Goal: Information Seeking & Learning: Learn about a topic

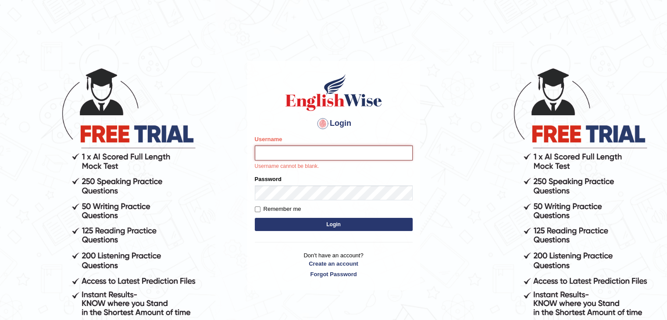
type input "Ripanjot_kaur"
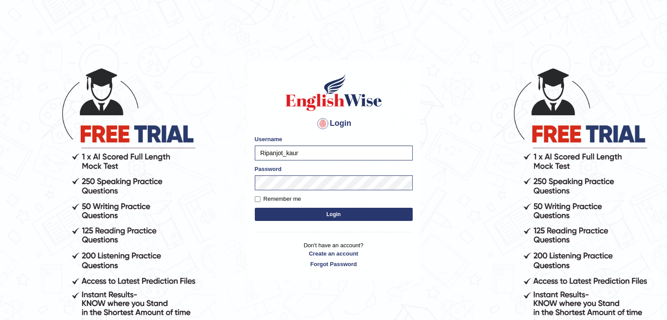
click at [337, 211] on button "Login" at bounding box center [334, 214] width 158 height 13
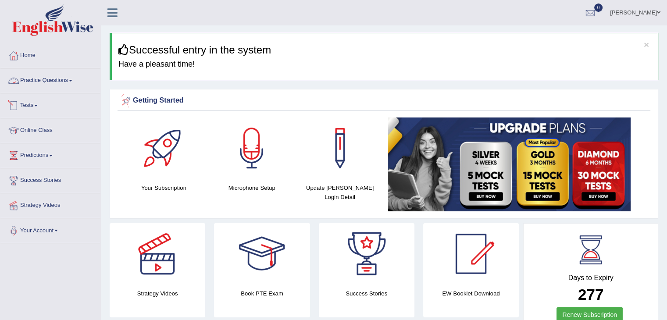
click at [36, 92] on li "Practice Questions Speaking Practice Read Aloud Repeat Sentence Describe Image …" at bounding box center [50, 80] width 100 height 25
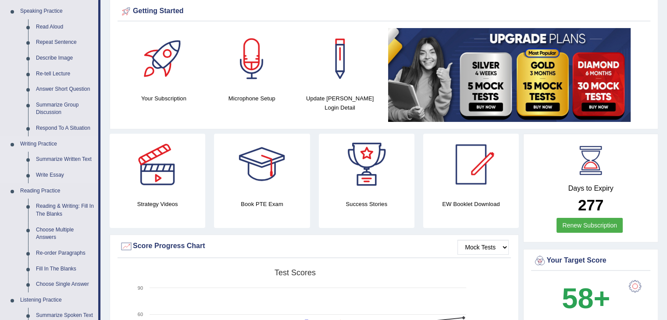
scroll to position [89, 0]
click at [73, 211] on link "Reading & Writing: Fill In The Blanks" at bounding box center [65, 210] width 66 height 23
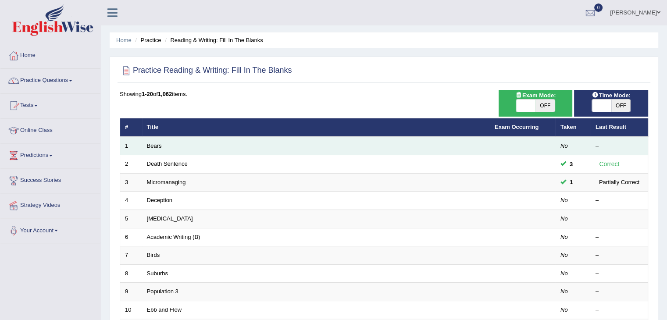
click at [153, 141] on td "Bears" at bounding box center [316, 146] width 348 height 18
click at [154, 146] on link "Bears" at bounding box center [154, 146] width 15 height 7
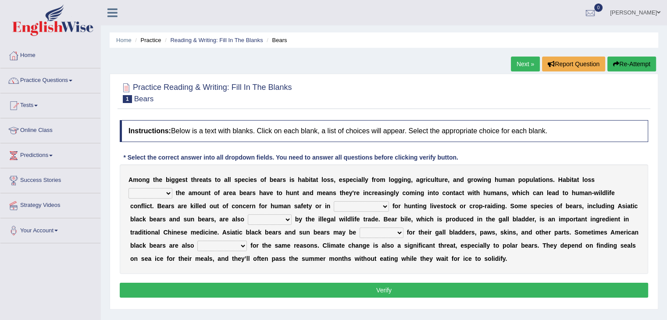
click at [164, 195] on select "increases reduces complies interacts" at bounding box center [151, 193] width 44 height 11
select select "reduces"
click at [129, 188] on select "increases reduces complies interacts" at bounding box center [151, 193] width 44 height 11
drag, startPoint x: 139, startPoint y: 221, endPoint x: 134, endPoint y: 200, distance: 21.5
click at [122, 213] on div "A m o n g t h e b i g g e s t t h r e a t s t o a l l s p e c i e s o f b e a r…" at bounding box center [384, 219] width 528 height 110
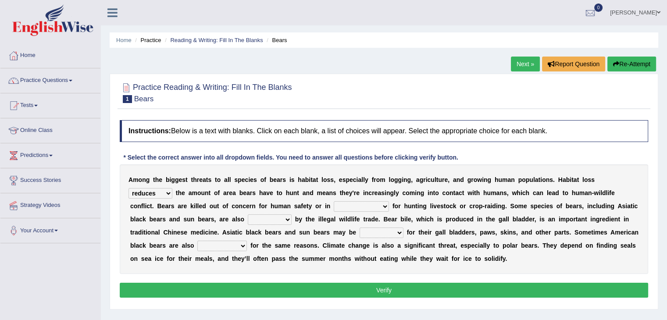
click at [354, 206] on select "coalition retaliation appreciation disinformation" at bounding box center [361, 206] width 55 height 11
select select "coalition"
click at [334, 201] on select "coalition retaliation appreciation disinformation" at bounding box center [361, 206] width 55 height 11
click at [270, 220] on select "protected prohibited fattened threatened" at bounding box center [270, 219] width 44 height 11
select select "prohibited"
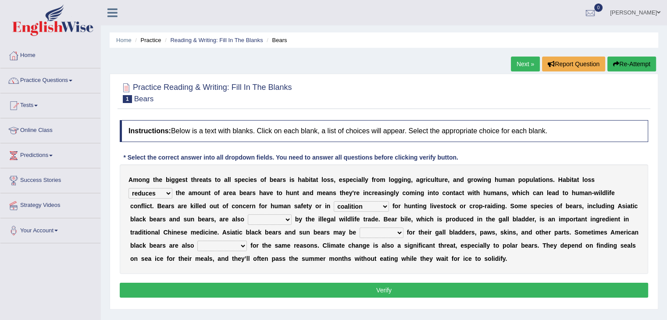
click at [248, 214] on select "protected prohibited fattened threatened" at bounding box center [270, 219] width 44 height 11
click at [380, 228] on select "poached squelched coached blenched" at bounding box center [382, 233] width 44 height 11
select select "blenched"
click at [360, 228] on select "poached squelched coached blenched" at bounding box center [382, 233] width 44 height 11
click at [232, 249] on select "begot foreseen encountered targeted" at bounding box center [222, 246] width 50 height 11
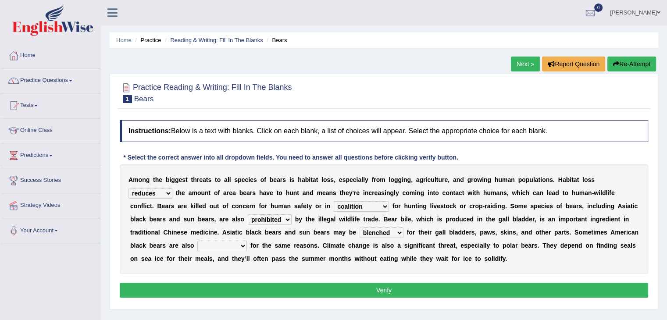
select select "targeted"
click at [197, 241] on select "begot foreseen encountered targeted" at bounding box center [222, 246] width 50 height 11
click at [259, 283] on button "Verify" at bounding box center [384, 290] width 528 height 15
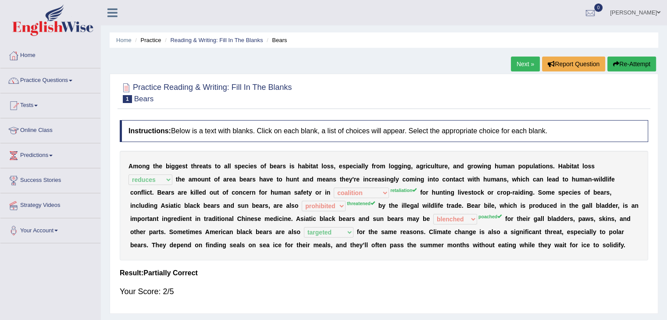
click at [523, 57] on link "Next »" at bounding box center [525, 64] width 29 height 15
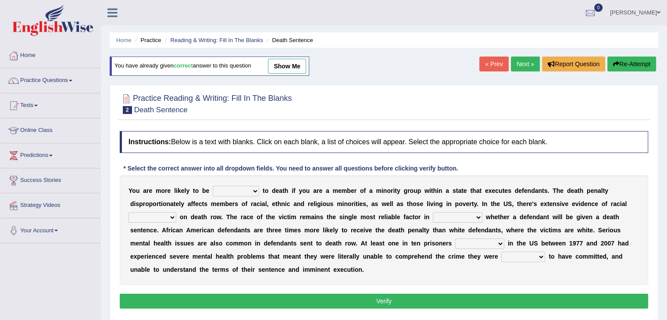
click at [247, 189] on select "penalized blamed complained sentenced" at bounding box center [236, 191] width 46 height 11
click at [213, 186] on select "penalized blamed complained sentenced" at bounding box center [236, 191] width 46 height 11
click at [241, 195] on div "Y o u a r e m o r e l i k e l y t o b e penalized blamed complained sentenced t…" at bounding box center [384, 230] width 528 height 110
click at [243, 190] on select "penalized blamed complained sentenced" at bounding box center [236, 191] width 46 height 11
select select "complained"
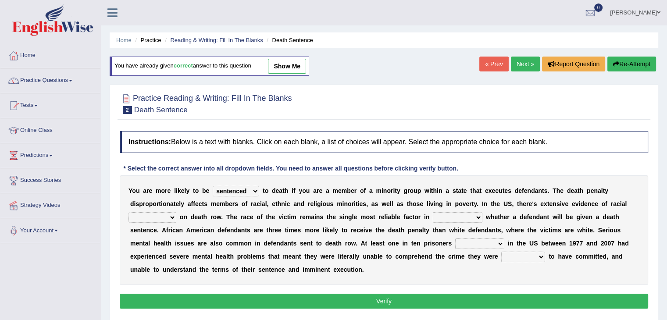
click at [213, 186] on select "penalized blamed complained sentenced" at bounding box center [236, 191] width 46 height 11
click at [442, 211] on div "Y o u a r e m o r e l i k e l y t o b e penalized blamed complained sentenced t…" at bounding box center [384, 230] width 528 height 110
click at [442, 213] on select "determining adjoining undermining examining" at bounding box center [458, 217] width 50 height 11
select select "examining"
click at [433, 212] on select "determining adjoining undermining examining" at bounding box center [458, 217] width 50 height 11
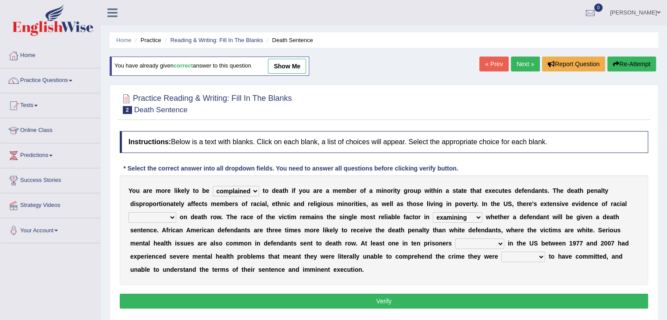
click at [158, 212] on select "bias equality appearance background" at bounding box center [153, 217] width 48 height 11
click at [129, 212] on select "bias equality appearance background" at bounding box center [153, 217] width 48 height 11
click at [149, 212] on select "bias equality appearance background" at bounding box center [153, 217] width 48 height 11
select select "background"
click at [129, 212] on select "bias equality appearance background" at bounding box center [153, 217] width 48 height 11
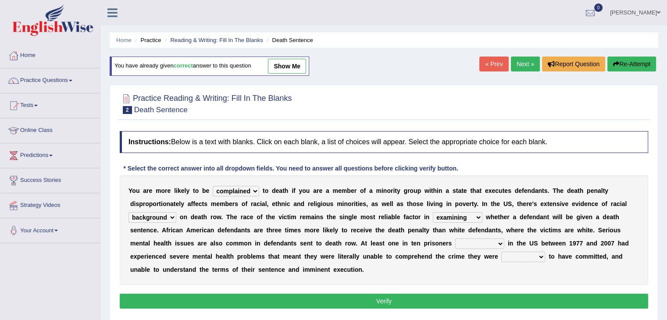
click at [463, 216] on select "determining adjoining undermining examining" at bounding box center [458, 217] width 50 height 11
click at [433, 212] on select "determining adjoining undermining examining" at bounding box center [458, 217] width 50 height 11
click at [479, 241] on select "electrocuted persecuted executed captured" at bounding box center [479, 244] width 49 height 11
select select "executed"
click at [455, 239] on select "electrocuted persecuted executed captured" at bounding box center [479, 244] width 49 height 11
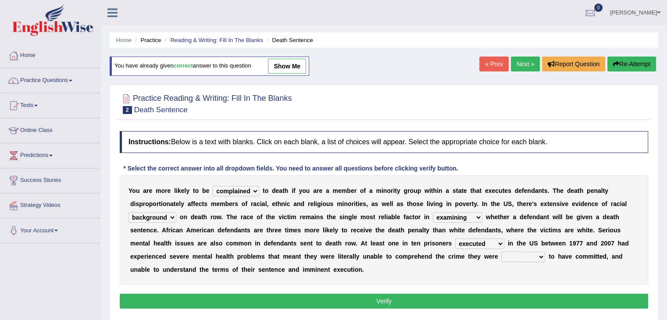
click at [512, 258] on select "alleged acclaimed persuaded claimed" at bounding box center [523, 257] width 44 height 11
select select "alleged"
click at [501, 252] on select "alleged acclaimed persuaded claimed" at bounding box center [523, 257] width 44 height 11
click at [486, 292] on div "Instructions: Below is a text with blanks. Click on each blank, a list of choic…" at bounding box center [384, 221] width 533 height 189
click at [485, 295] on button "Verify" at bounding box center [384, 301] width 528 height 15
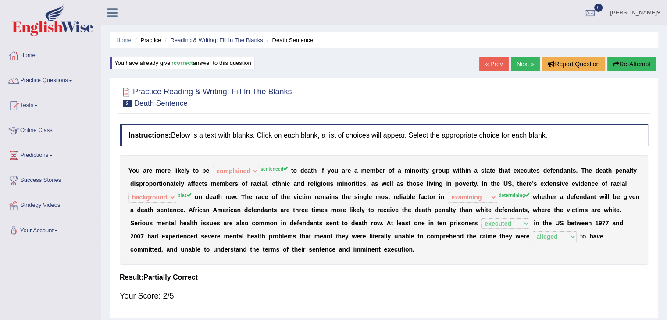
click at [524, 64] on link "Next »" at bounding box center [525, 64] width 29 height 15
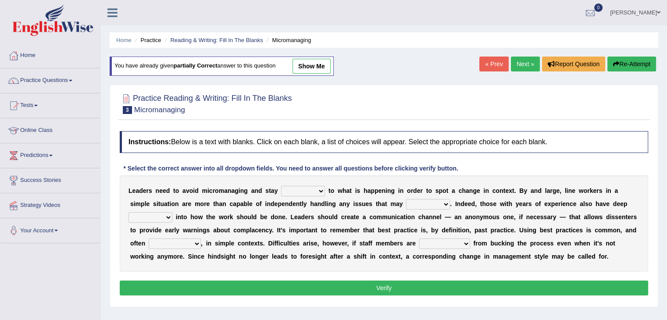
click at [303, 184] on div "L e a d e r s n e e d t o a v o i d m i c r o m a n a g i n g a n d s t a y com…" at bounding box center [384, 223] width 528 height 96
click at [303, 188] on select "complied connected precise concise" at bounding box center [303, 191] width 44 height 11
select select "concise"
click at [281, 186] on select "complied connected precise concise" at bounding box center [303, 191] width 44 height 11
click at [414, 206] on select "apprise rise encounter arise" at bounding box center [428, 204] width 44 height 11
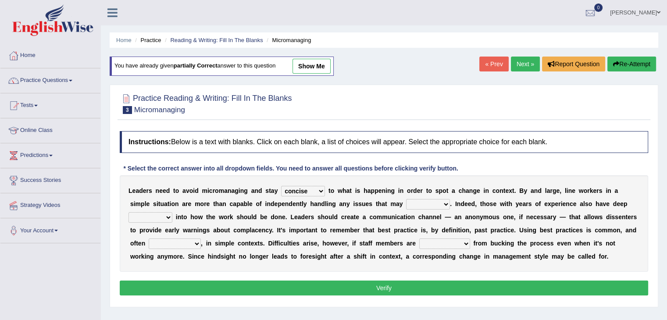
select select "arise"
click at [406, 199] on select "apprise rise encounter arise" at bounding box center [428, 204] width 44 height 11
click at [164, 210] on div "L e a d e r s n e e d t o a v o i d m i c r o m a n a g i n g a n d s t a y com…" at bounding box center [384, 223] width 528 height 96
click at [164, 212] on select "incursion insight indignity indication" at bounding box center [151, 217] width 44 height 11
select select "indignity"
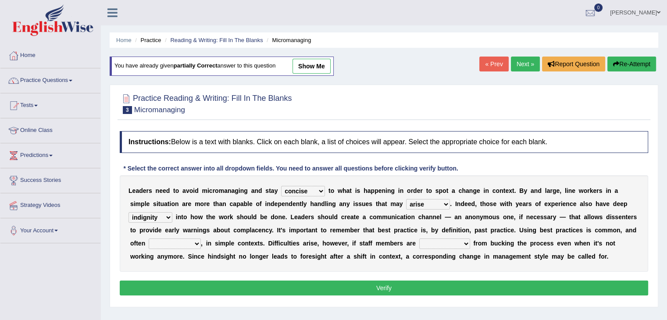
click at [129, 212] on select "incursion insight indignity indication" at bounding box center [151, 217] width 44 height 11
click at [172, 243] on select "inappropriate apprehensive appropriate forbidden" at bounding box center [175, 244] width 52 height 11
select select "inappropriate"
click at [149, 239] on select "inappropriate apprehensive appropriate forbidden" at bounding box center [175, 244] width 52 height 11
click at [445, 244] on select "disarranged disinclined discouraged disintegrated" at bounding box center [444, 244] width 51 height 11
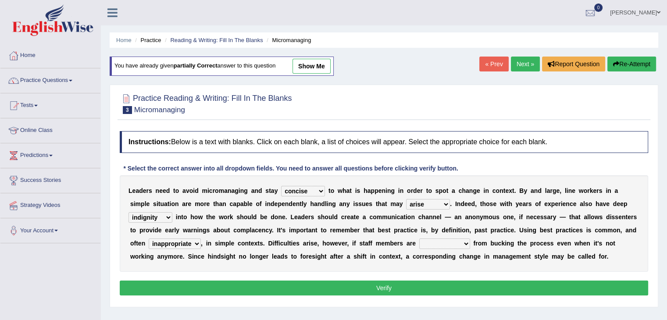
select select "disarranged"
click at [419, 239] on select "disarranged disinclined discouraged disintegrated" at bounding box center [444, 244] width 51 height 11
click at [432, 286] on button "Verify" at bounding box center [384, 288] width 528 height 15
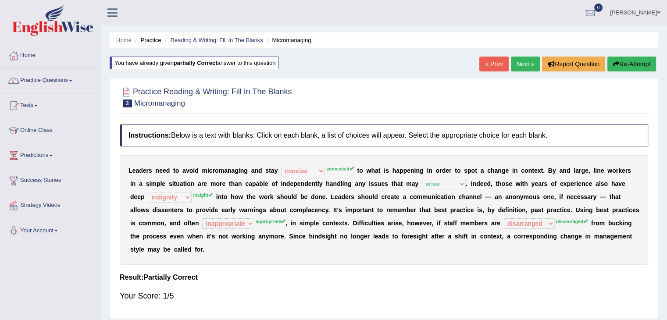
click at [523, 64] on link "Next »" at bounding box center [525, 64] width 29 height 15
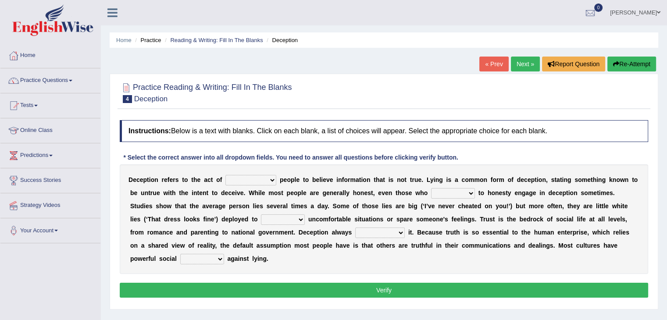
click at [260, 175] on select "discouraging forbidding detecting encouraging" at bounding box center [250, 180] width 51 height 11
click at [282, 122] on h4 "Instructions: Below is a text with blanks. Click on each blank, a list of choic…" at bounding box center [384, 131] width 528 height 22
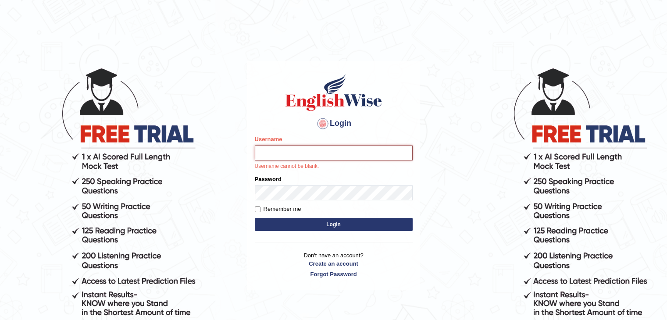
type input "Ripanjot_kaur"
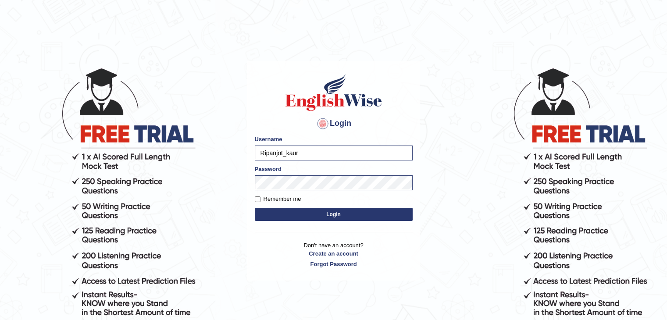
click at [314, 208] on button "Login" at bounding box center [334, 214] width 158 height 13
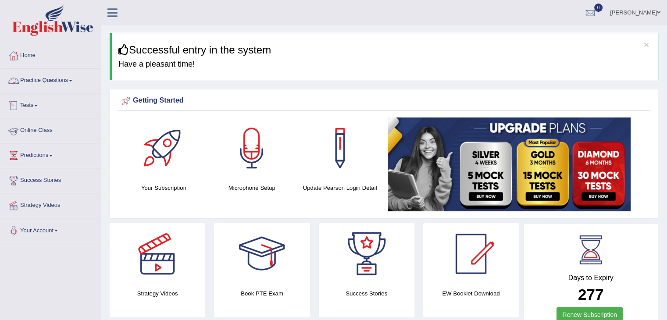
click at [54, 85] on link "Practice Questions" at bounding box center [50, 79] width 100 height 22
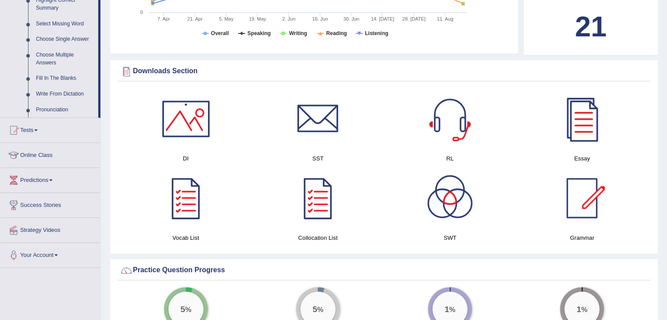
scroll to position [445, 0]
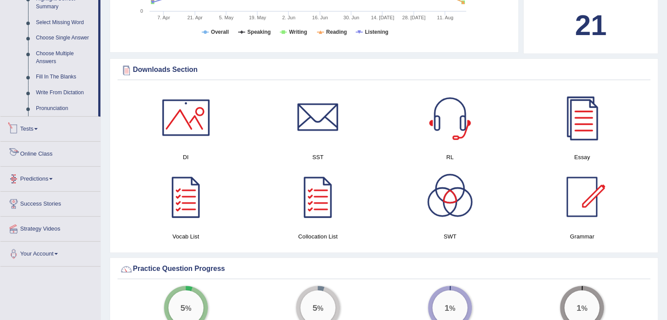
click at [32, 132] on link "Tests" at bounding box center [50, 128] width 100 height 22
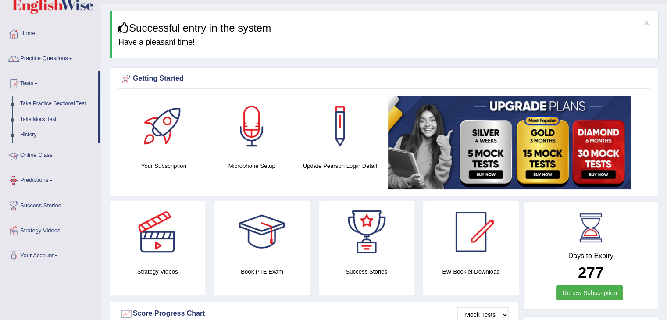
scroll to position [21, 0]
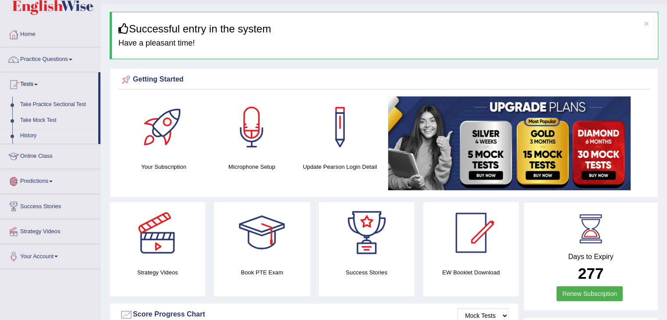
click at [47, 116] on link "Take Mock Test" at bounding box center [57, 121] width 82 height 16
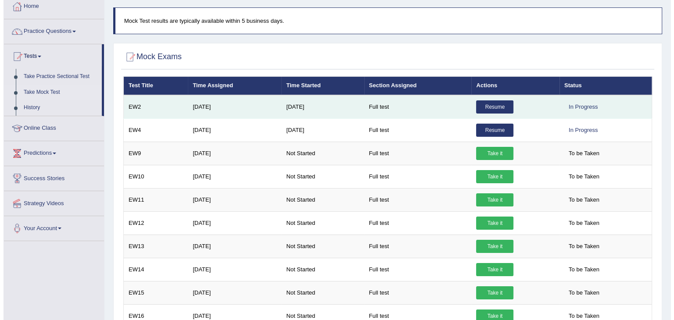
scroll to position [64, 0]
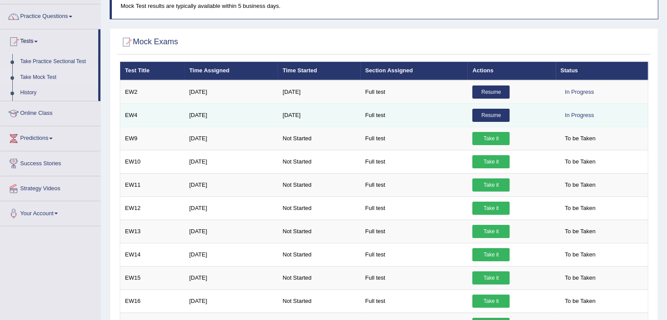
click at [237, 118] on td "Mar 19, 2025" at bounding box center [230, 115] width 93 height 23
click at [481, 114] on link "Resume" at bounding box center [490, 115] width 37 height 13
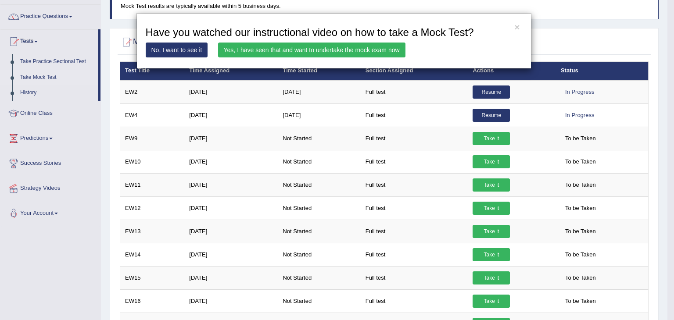
click at [362, 46] on link "Yes, I have seen that and want to undertake the mock exam now" at bounding box center [311, 50] width 187 height 15
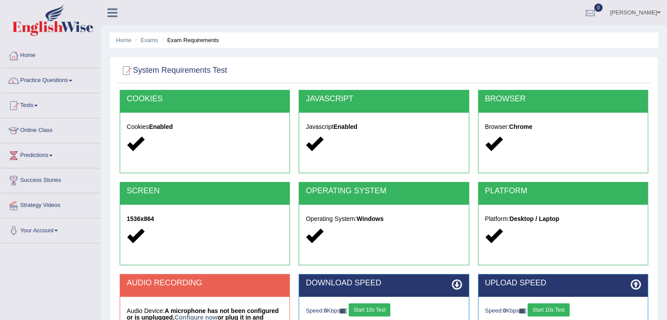
scroll to position [140, 0]
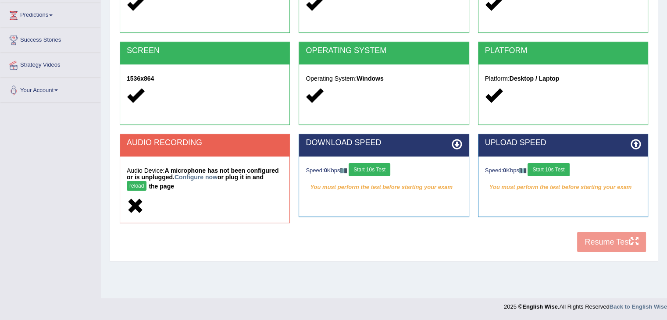
click at [364, 168] on button "Start 10s Test" at bounding box center [370, 169] width 42 height 13
click at [135, 186] on button "reload" at bounding box center [137, 186] width 20 height 10
click at [210, 176] on link "Configure now" at bounding box center [196, 177] width 43 height 7
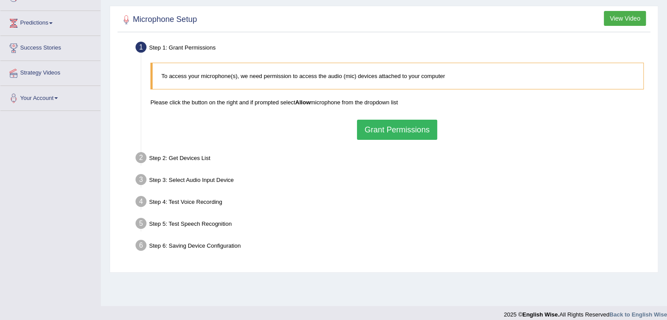
scroll to position [140, 0]
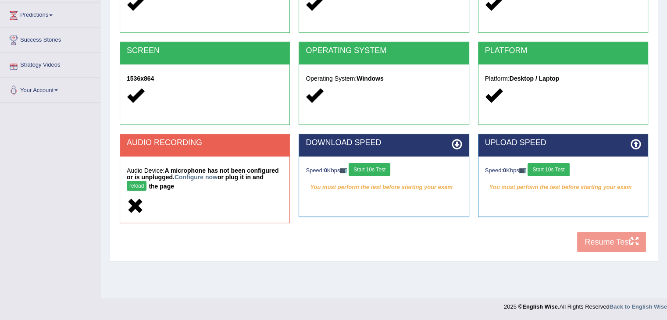
click at [134, 183] on button "reload" at bounding box center [137, 186] width 20 height 10
click at [437, 181] on em "You must perform the test before starting your exam" at bounding box center [384, 187] width 156 height 13
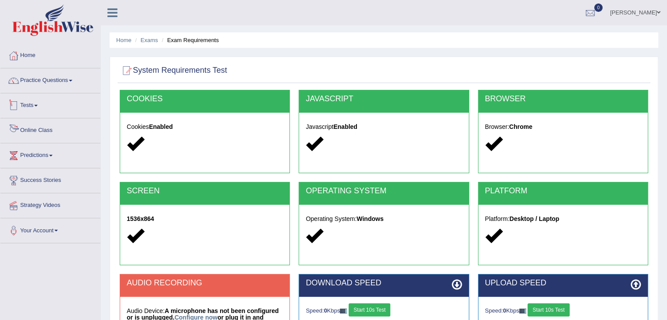
click at [65, 102] on link "Tests" at bounding box center [50, 104] width 100 height 22
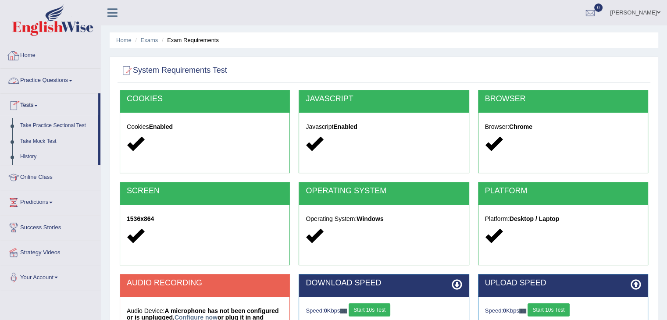
click at [68, 71] on link "Practice Questions" at bounding box center [50, 79] width 100 height 22
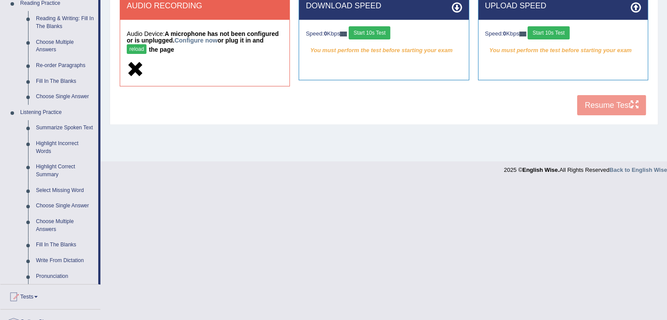
scroll to position [296, 0]
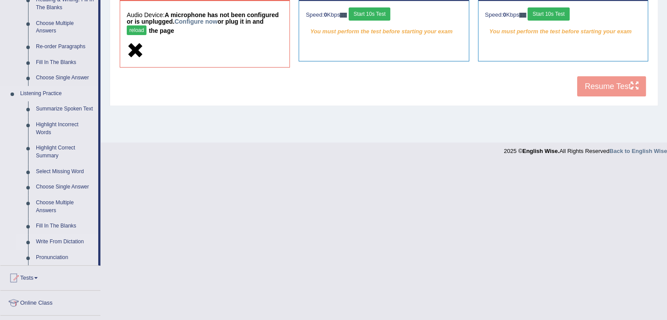
click at [39, 237] on link "Write From Dictation" at bounding box center [65, 242] width 66 height 16
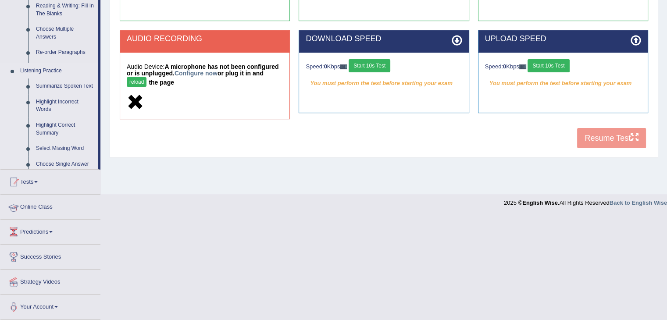
scroll to position [140, 0]
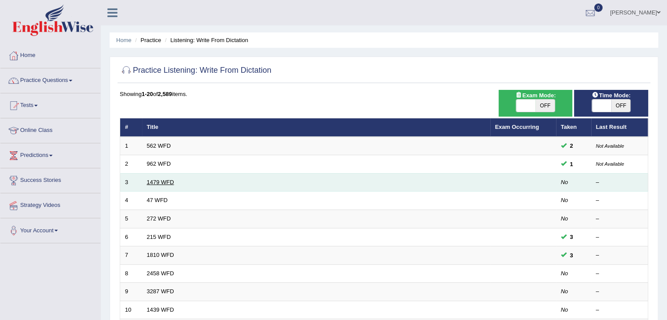
click at [163, 181] on link "1479 WFD" at bounding box center [160, 182] width 27 height 7
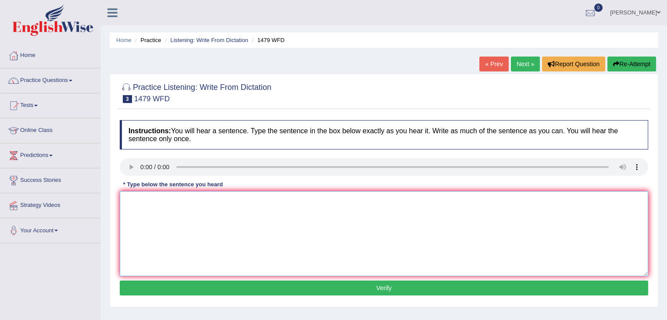
click at [132, 194] on textarea at bounding box center [384, 233] width 528 height 85
click at [318, 200] on textarea "The teacher required students to attend the cermony held in a play groud." at bounding box center [384, 233] width 528 height 85
click at [306, 200] on textarea "The teacher required students to attend the cermony held in a play ground." at bounding box center [384, 233] width 528 height 85
click at [310, 204] on textarea "The teacher required students to attend the cermony held in a play ground." at bounding box center [384, 233] width 528 height 85
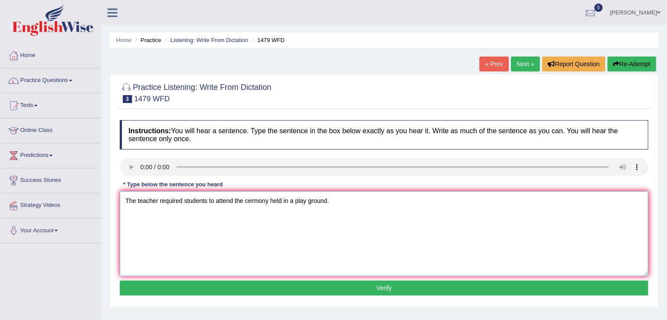
click at [307, 203] on textarea "The teacher required students to attend the cermony held in a play ground." at bounding box center [384, 233] width 528 height 85
click at [312, 203] on textarea "The teacher required students to attend the cermony held in a play ground." at bounding box center [384, 233] width 528 height 85
type textarea "The teacher required students to attend the cermony held in a playground."
click at [343, 283] on button "Verify" at bounding box center [384, 288] width 528 height 15
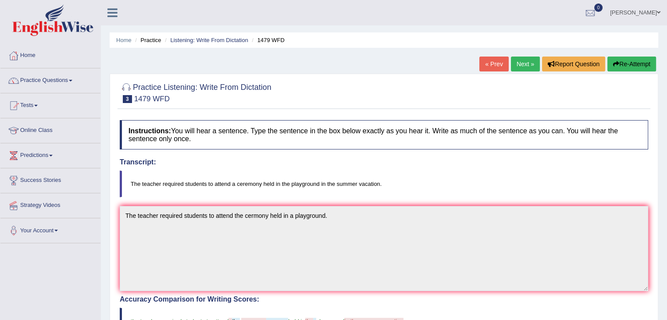
click at [521, 66] on link "Next »" at bounding box center [525, 64] width 29 height 15
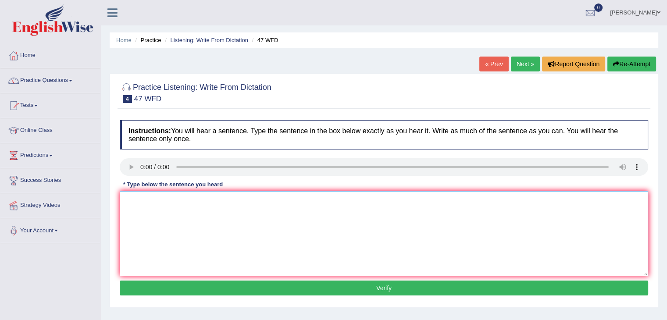
click at [154, 235] on textarea at bounding box center [384, 233] width 528 height 85
click at [143, 210] on textarea at bounding box center [384, 233] width 528 height 85
click at [128, 205] on textarea "two drops of solution hidden in a test tube" at bounding box center [384, 233] width 528 height 85
click at [243, 199] on textarea "Two drops of solution hidden in a test tube" at bounding box center [384, 233] width 528 height 85
type textarea "Two drops of solution hidden in a test tube."
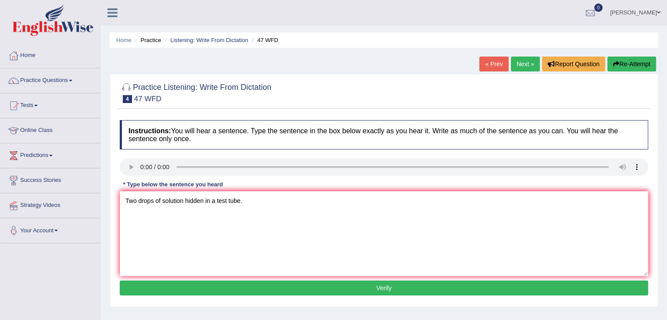
click at [336, 290] on button "Verify" at bounding box center [384, 288] width 528 height 15
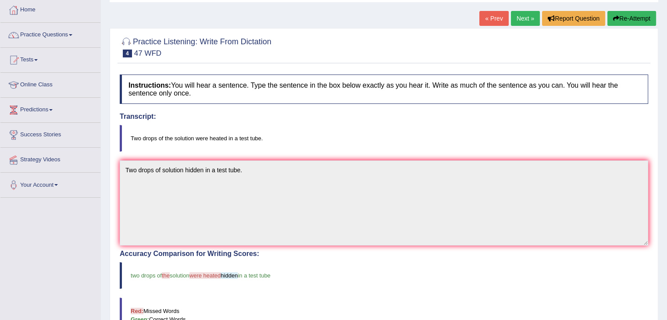
scroll to position [44, 0]
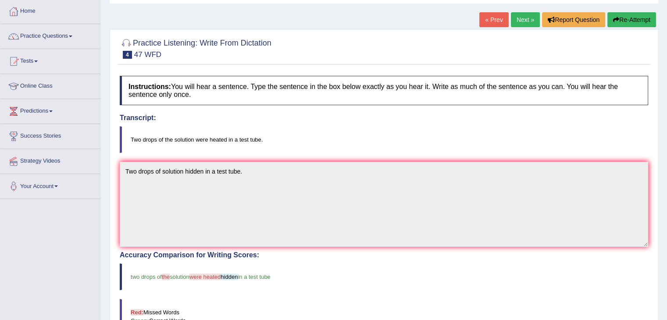
click at [521, 16] on link "Next »" at bounding box center [525, 19] width 29 height 15
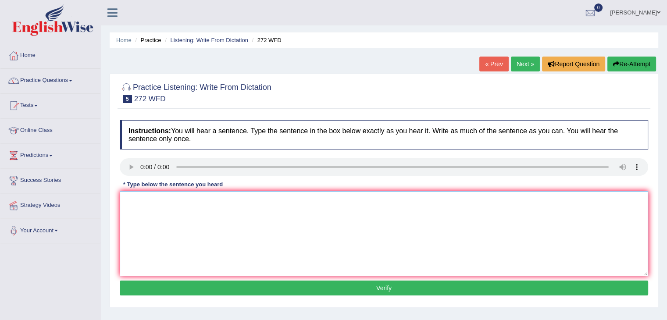
click at [128, 214] on textarea at bounding box center [384, 233] width 528 height 85
type textarea "t"
type textarea "The development has a great negtive impact on the enviorment."
click at [291, 285] on button "Verify" at bounding box center [384, 288] width 528 height 15
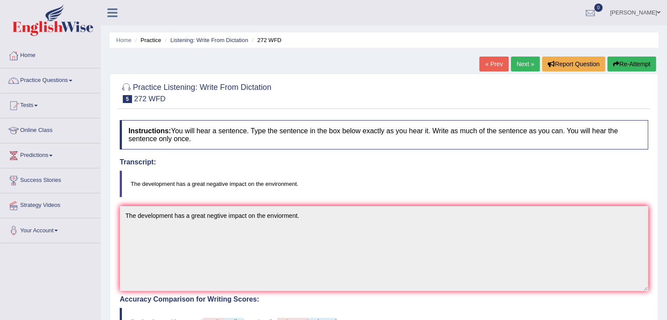
click at [642, 63] on button "Re-Attempt" at bounding box center [631, 64] width 49 height 15
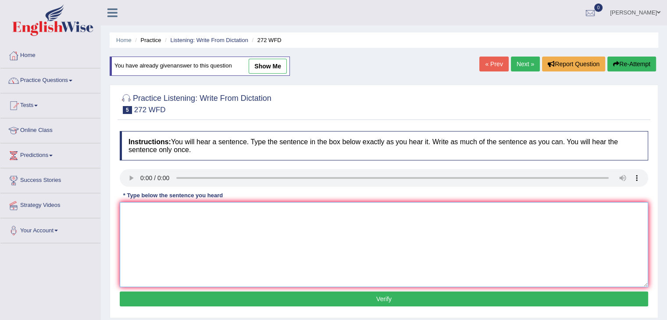
click at [243, 217] on textarea at bounding box center [384, 244] width 528 height 85
paste textarea "The development has a great negtive impact on the enviorment."
click at [216, 214] on textarea "The development has a great negtive impact on the enviorment." at bounding box center [384, 244] width 528 height 85
click at [284, 212] on textarea "The development has a great negative impact on the enviorment." at bounding box center [384, 244] width 528 height 85
click at [284, 212] on textarea "The development has a great negative impact on the envirment." at bounding box center [384, 244] width 528 height 85
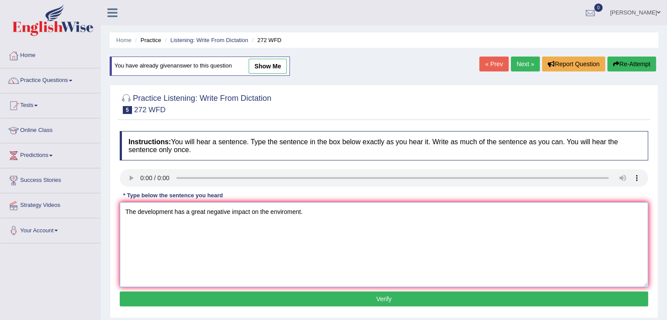
type textarea "The development has a great negative impact on the enviroment."
click at [308, 301] on button "Verify" at bounding box center [384, 299] width 528 height 15
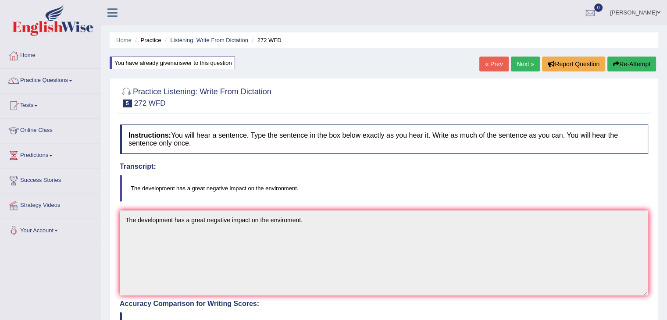
click at [639, 66] on button "Re-Attempt" at bounding box center [631, 64] width 49 height 15
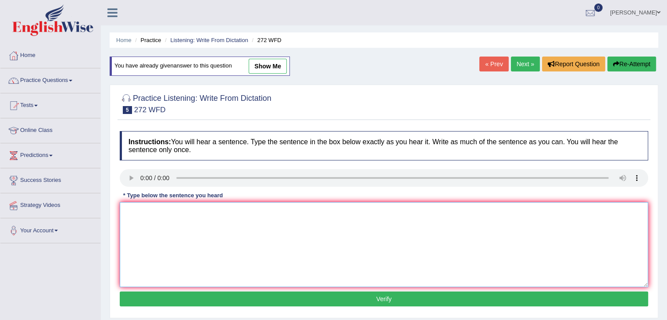
click at [281, 255] on textarea at bounding box center [384, 244] width 528 height 85
paste textarea "The development has a great negative impact on the enviroment."
click at [286, 211] on textarea "The development has a great negative impact on the enviroment." at bounding box center [384, 244] width 528 height 85
type textarea "The development has a great negative impact on the environment."
click at [296, 296] on button "Verify" at bounding box center [384, 299] width 528 height 15
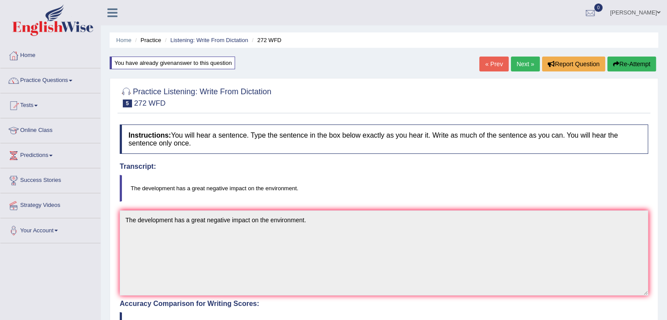
click at [524, 58] on link "Next »" at bounding box center [525, 64] width 29 height 15
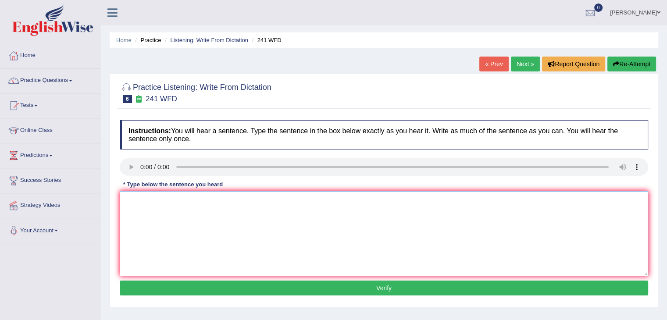
click at [241, 246] on textarea at bounding box center [384, 233] width 528 height 85
click at [265, 200] on textarea "please cheak the appervation on the website" at bounding box center [384, 233] width 528 height 85
click at [130, 205] on textarea "please cheak the appervation on the website for the opening time." at bounding box center [384, 233] width 528 height 85
click at [126, 197] on textarea "please cheak the appervation on the website for the opening time." at bounding box center [384, 233] width 528 height 85
click at [128, 198] on textarea "please cheak the appervation on the website for the opening time." at bounding box center [384, 233] width 528 height 85
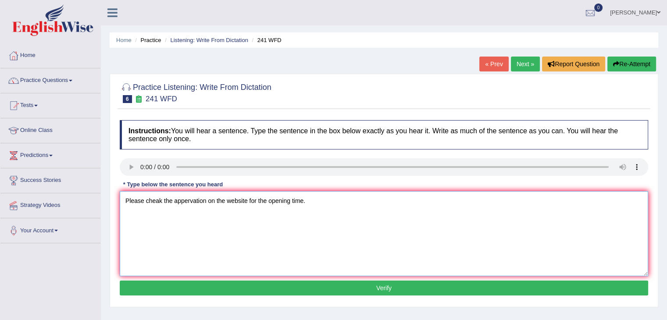
type textarea "Please cheak the appervation on the website for the opening time."
click at [194, 283] on button "Verify" at bounding box center [384, 288] width 528 height 15
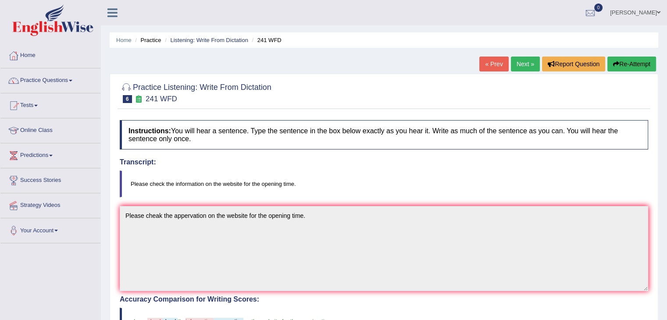
click at [524, 65] on link "Next »" at bounding box center [525, 64] width 29 height 15
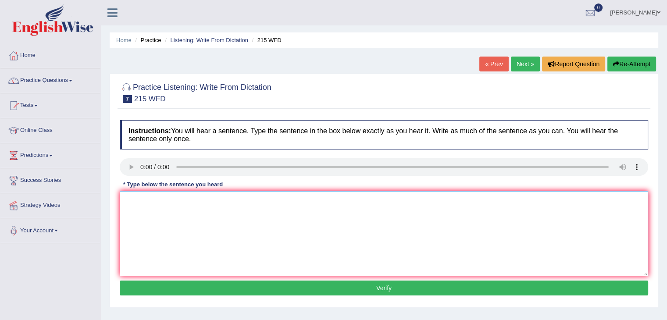
click at [136, 203] on textarea at bounding box center [384, 233] width 528 height 85
type textarea "s"
type textarea "Science is found every where in society [DATE]."
click at [204, 285] on button "Verify" at bounding box center [384, 288] width 528 height 15
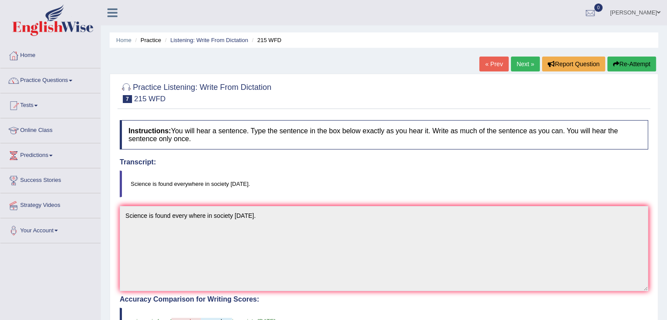
click at [623, 59] on button "Re-Attempt" at bounding box center [631, 64] width 49 height 15
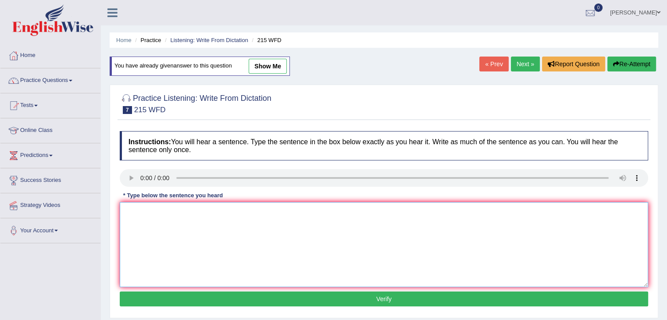
click at [244, 225] on textarea at bounding box center [384, 244] width 528 height 85
type textarea "Science is found everywhere in society [DATE]."
click at [239, 297] on button "Verify" at bounding box center [384, 299] width 528 height 15
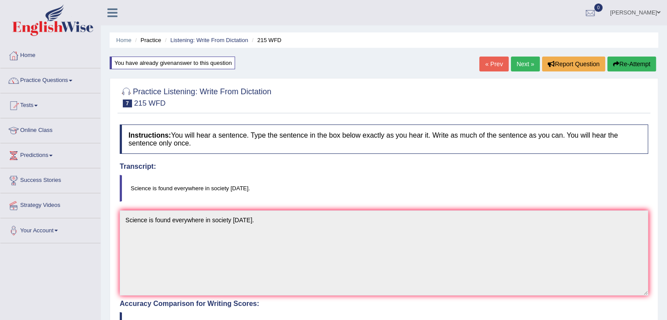
click at [511, 66] on link "Next »" at bounding box center [525, 64] width 29 height 15
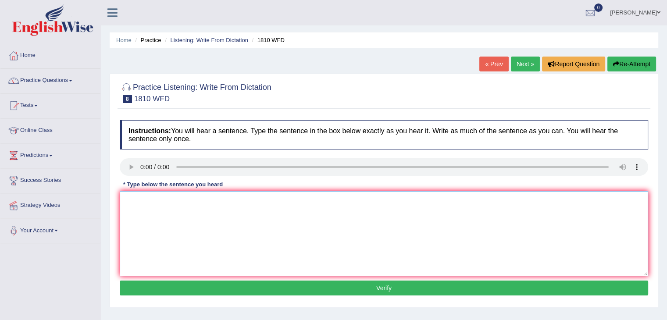
click at [149, 226] on textarea at bounding box center [384, 233] width 528 height 85
click at [233, 205] on textarea "You can borrow a books from the libarary at the time" at bounding box center [384, 233] width 528 height 85
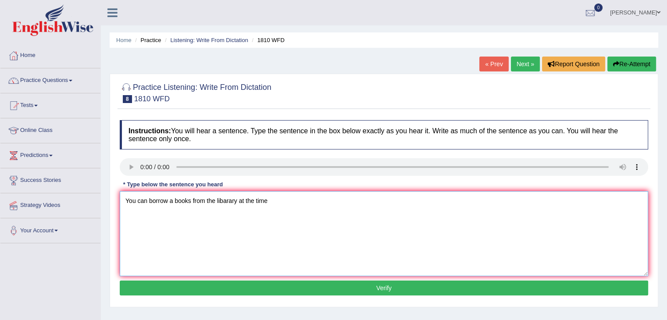
click at [235, 204] on textarea "You can borrow a books from the libarary at the time" at bounding box center [384, 233] width 528 height 85
click at [239, 200] on textarea "You can borrow a books from the libarary at the time" at bounding box center [384, 233] width 528 height 85
paste textarea "library"
click at [282, 200] on textarea "You can borrow a books from the library at the time" at bounding box center [384, 233] width 528 height 85
type textarea "You can borrow a books from the library at the time."
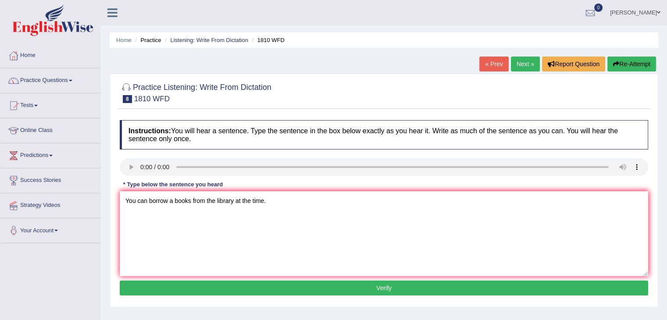
click at [307, 281] on button "Verify" at bounding box center [384, 288] width 528 height 15
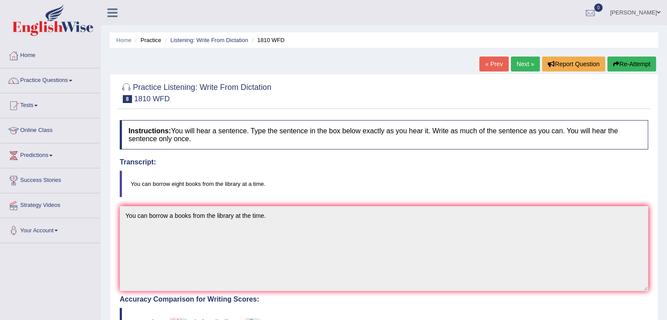
click at [522, 68] on link "Next »" at bounding box center [525, 64] width 29 height 15
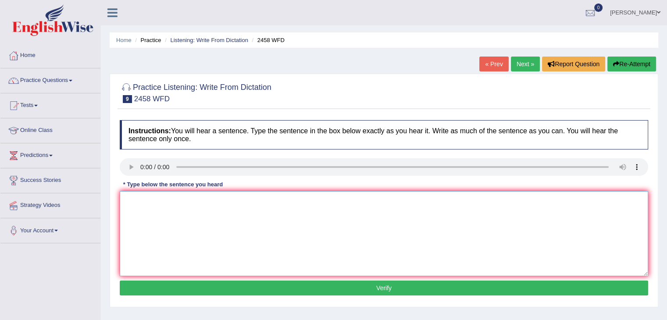
click at [125, 210] on textarea at bounding box center [384, 233] width 528 height 85
click at [527, 61] on link "Next »" at bounding box center [525, 64] width 29 height 15
click at [135, 197] on textarea at bounding box center [384, 233] width 528 height 85
type textarea "A new article is published regarding the university last week."
click at [257, 287] on button "Verify" at bounding box center [384, 288] width 528 height 15
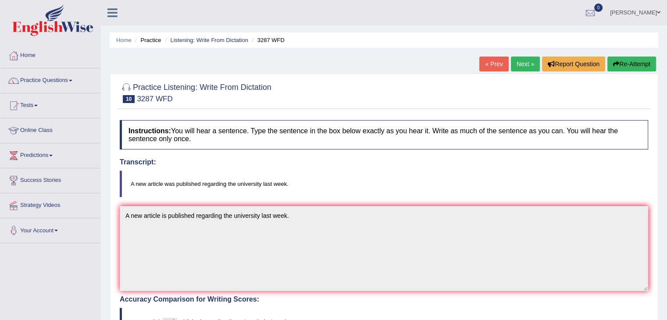
click at [516, 67] on link "Next »" at bounding box center [525, 64] width 29 height 15
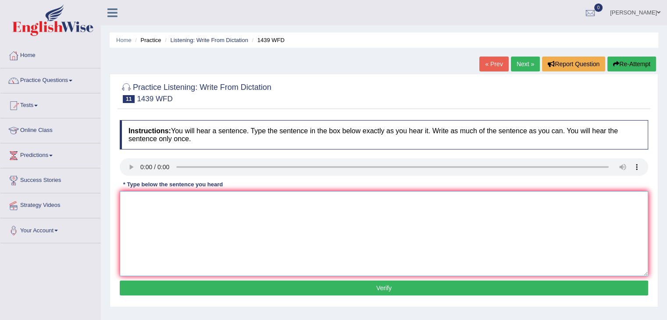
click at [125, 214] on textarea at bounding box center [384, 233] width 528 height 85
type textarea "The fiction books just pass the counter."
click at [212, 285] on button "Verify" at bounding box center [384, 288] width 528 height 15
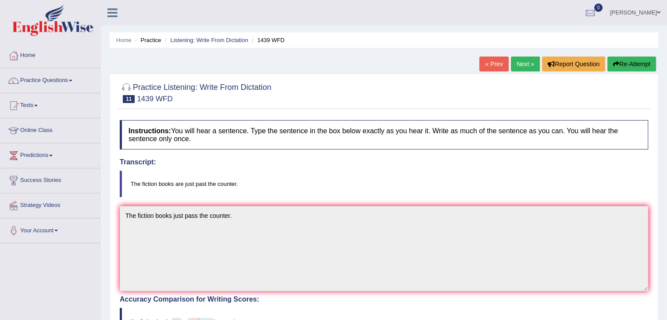
click at [519, 61] on link "Next »" at bounding box center [525, 64] width 29 height 15
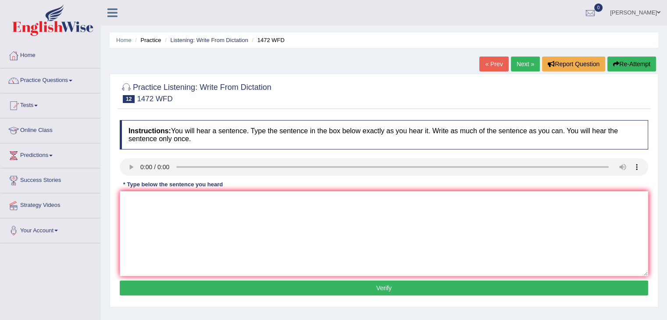
click at [118, 216] on div "Instructions: You will hear a sentence. Type the sentence in the box below exac…" at bounding box center [384, 209] width 533 height 187
click at [134, 206] on textarea at bounding box center [384, 233] width 528 height 85
type textarea "The local goverment adocted the plane for infrastructure govt."
drag, startPoint x: 199, startPoint y: 278, endPoint x: 199, endPoint y: 285, distance: 6.6
click at [199, 285] on div "Instructions: You will hear a sentence. Type the sentence in the box below exac…" at bounding box center [384, 209] width 533 height 187
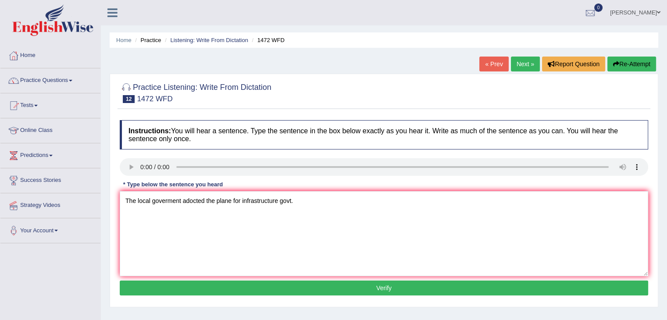
click at [199, 285] on button "Verify" at bounding box center [384, 288] width 528 height 15
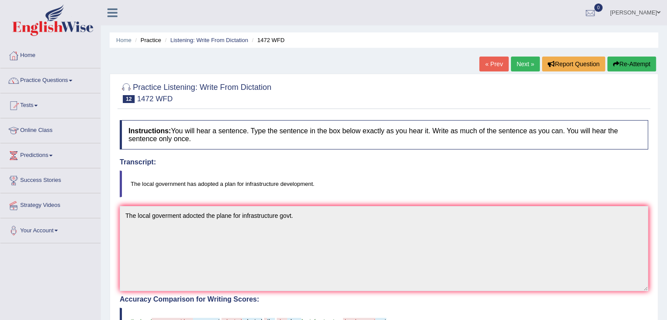
click at [521, 61] on link "Next »" at bounding box center [525, 64] width 29 height 15
